Goal: Task Accomplishment & Management: Use online tool/utility

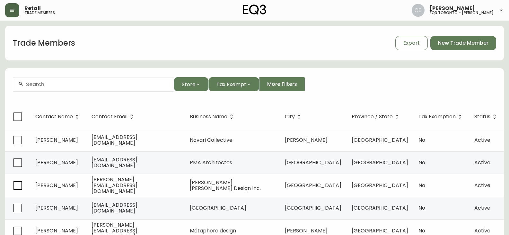
click at [8, 16] on button "button" at bounding box center [12, 10] width 14 height 14
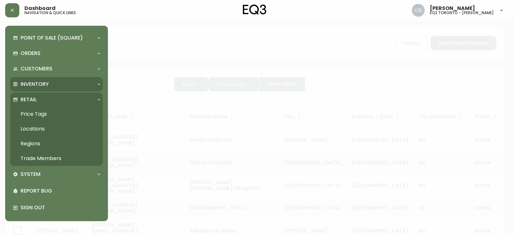
click at [42, 83] on p "Inventory" at bounding box center [35, 84] width 28 height 7
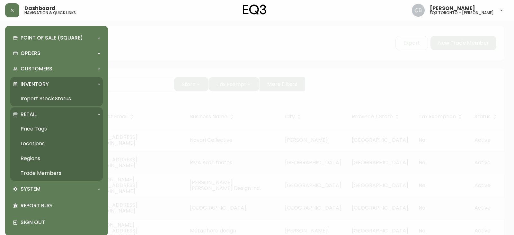
click at [62, 95] on link "Import Stock Status" at bounding box center [56, 98] width 92 height 15
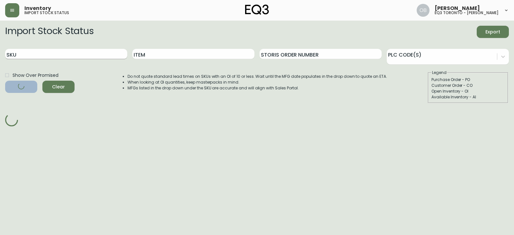
click at [82, 54] on input "SKU" at bounding box center [66, 54] width 122 height 10
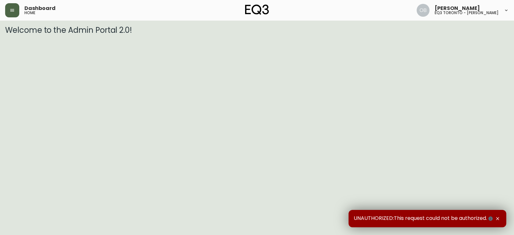
click at [9, 3] on button "button" at bounding box center [12, 10] width 14 height 14
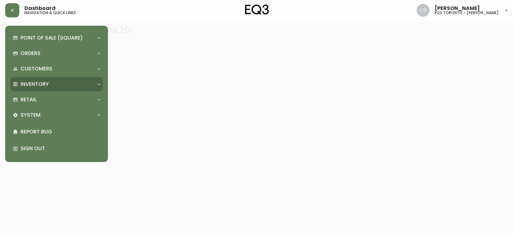
click at [40, 86] on p "Inventory" at bounding box center [35, 84] width 28 height 7
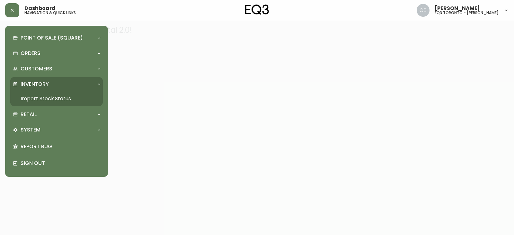
click at [40, 102] on link "Import Stock Status" at bounding box center [56, 98] width 92 height 15
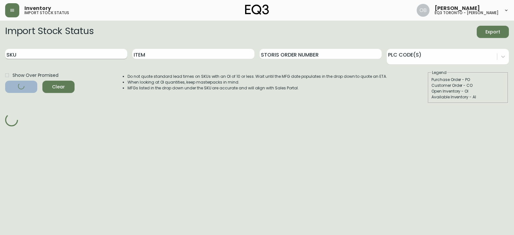
click at [74, 57] on input "SKU" at bounding box center [66, 54] width 122 height 10
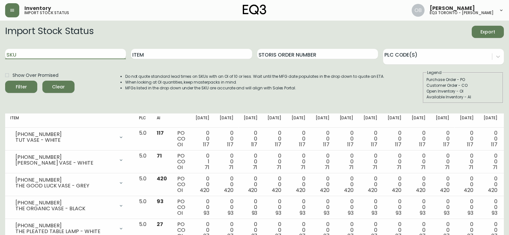
click at [78, 52] on input "SKU" at bounding box center [65, 54] width 121 height 10
paste input "3020-840-16-B"
click at [5, 81] on button "Filter" at bounding box center [21, 87] width 32 height 12
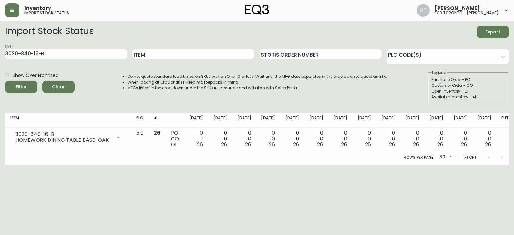
drag, startPoint x: 53, startPoint y: 53, endPoint x: 0, endPoint y: 54, distance: 52.7
click at [0, 54] on main "Import Stock Status Export SKU 3020-840-16-B Item Storis Order Number PLC Code(…" at bounding box center [257, 93] width 514 height 144
paste input "A"
type input "3020-840-16-A"
click at [5, 81] on button "Filter" at bounding box center [21, 87] width 32 height 12
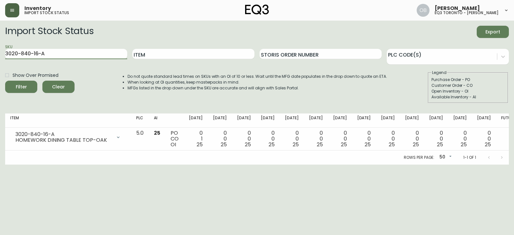
click at [15, 5] on button "button" at bounding box center [12, 10] width 14 height 14
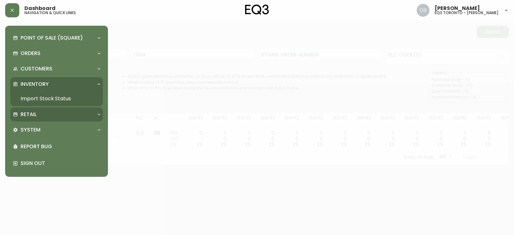
click at [41, 113] on div "Retail" at bounding box center [53, 114] width 81 height 7
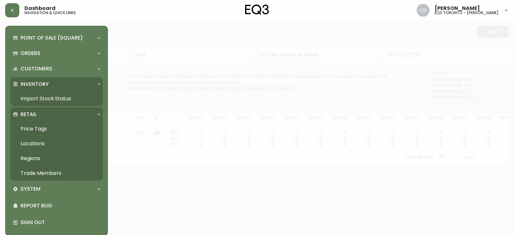
click at [58, 175] on link "Trade Members" at bounding box center [56, 173] width 92 height 15
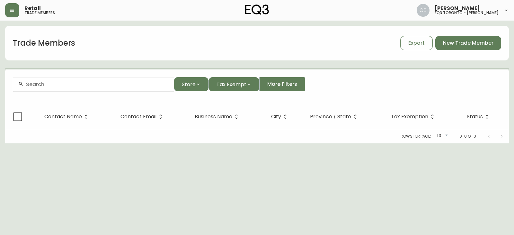
click at [46, 88] on div at bounding box center [93, 84] width 161 height 14
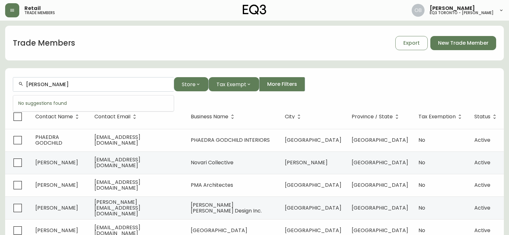
type input "jennet"
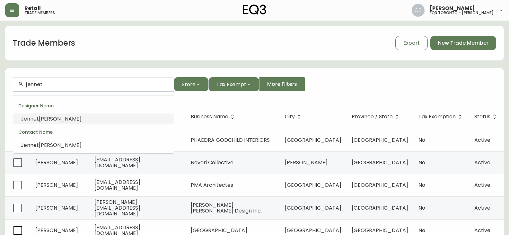
click at [50, 85] on input "jennet" at bounding box center [97, 84] width 143 height 6
click at [141, 63] on div "Trade Members Export New Trade Member Store Tax Exempt More Filters Contact Nam…" at bounding box center [254, 197] width 499 height 343
